Goal: Navigation & Orientation: Find specific page/section

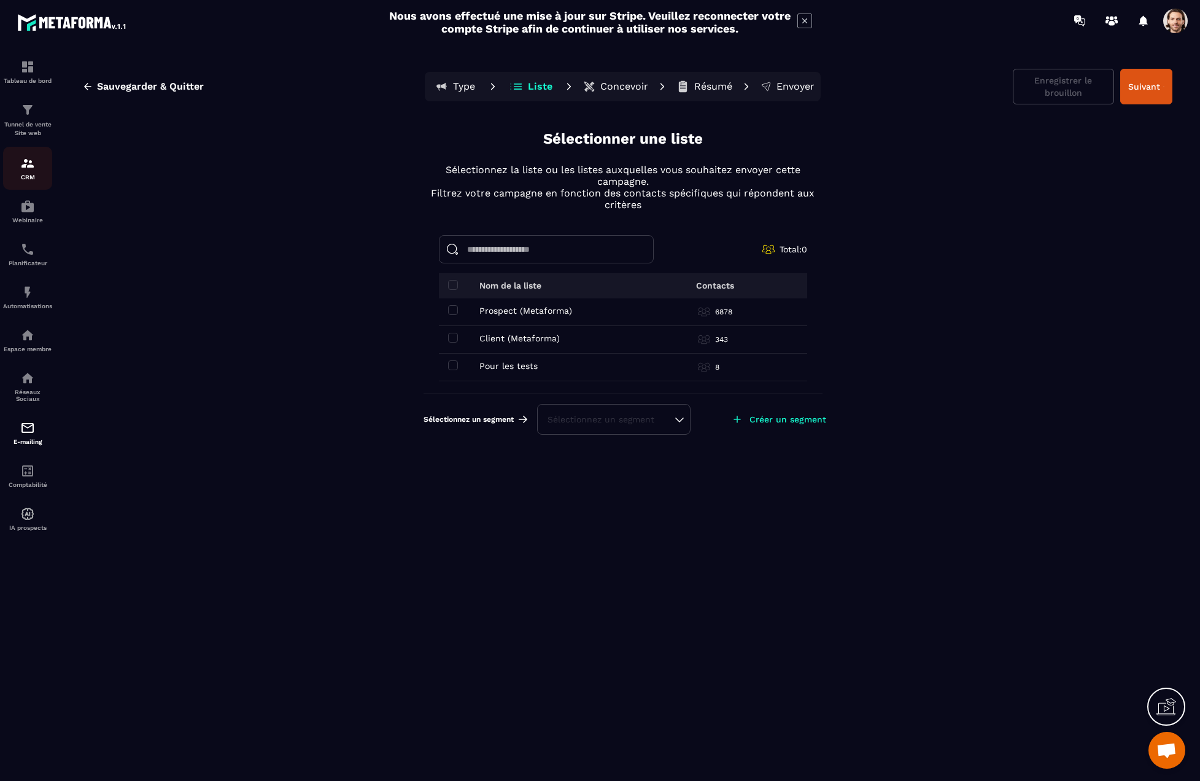
click at [28, 164] on img at bounding box center [27, 163] width 15 height 15
click at [17, 82] on p "Tableau de bord" at bounding box center [27, 80] width 49 height 7
